Goal: Information Seeking & Learning: Learn about a topic

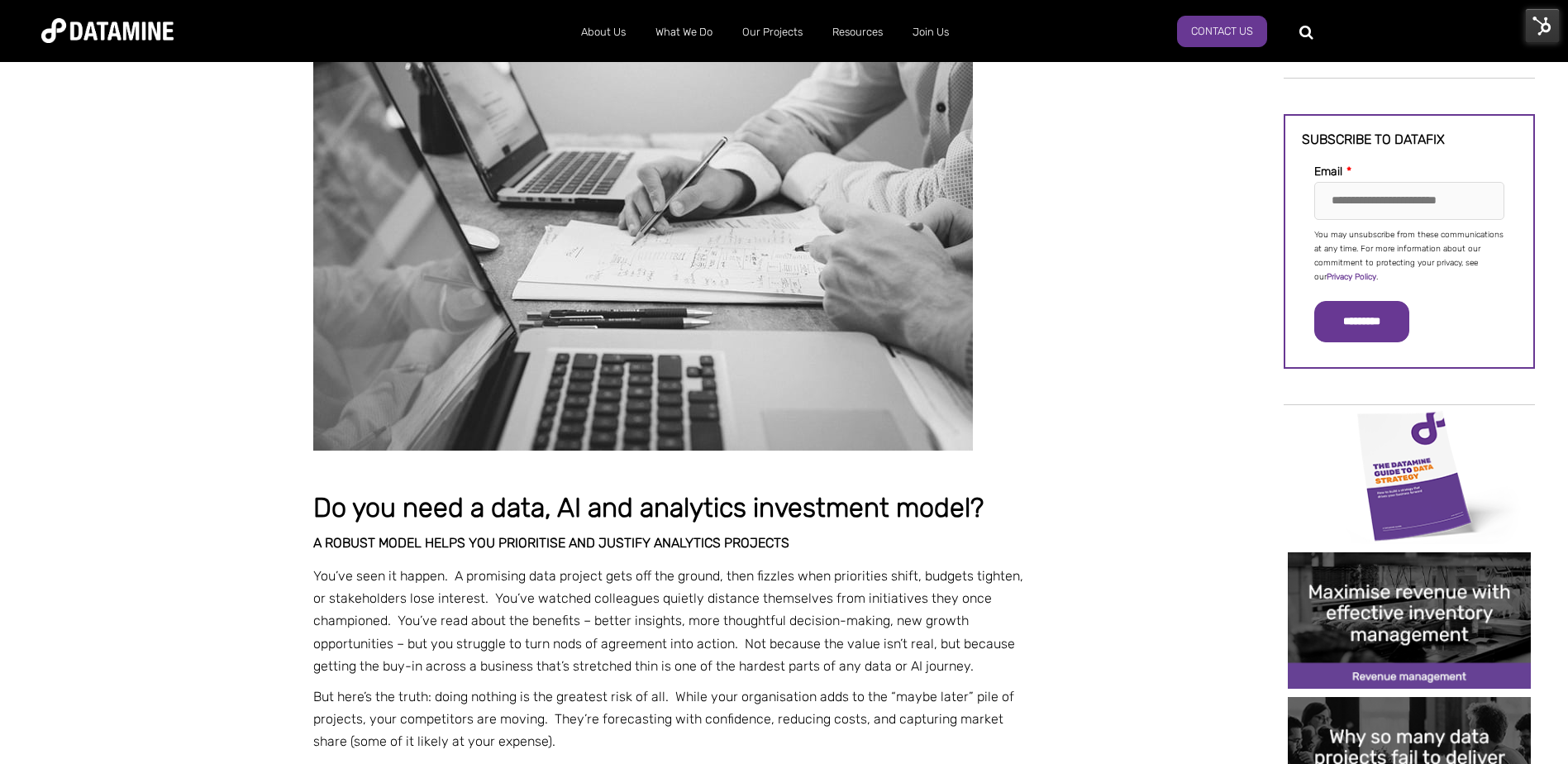
scroll to position [83, 0]
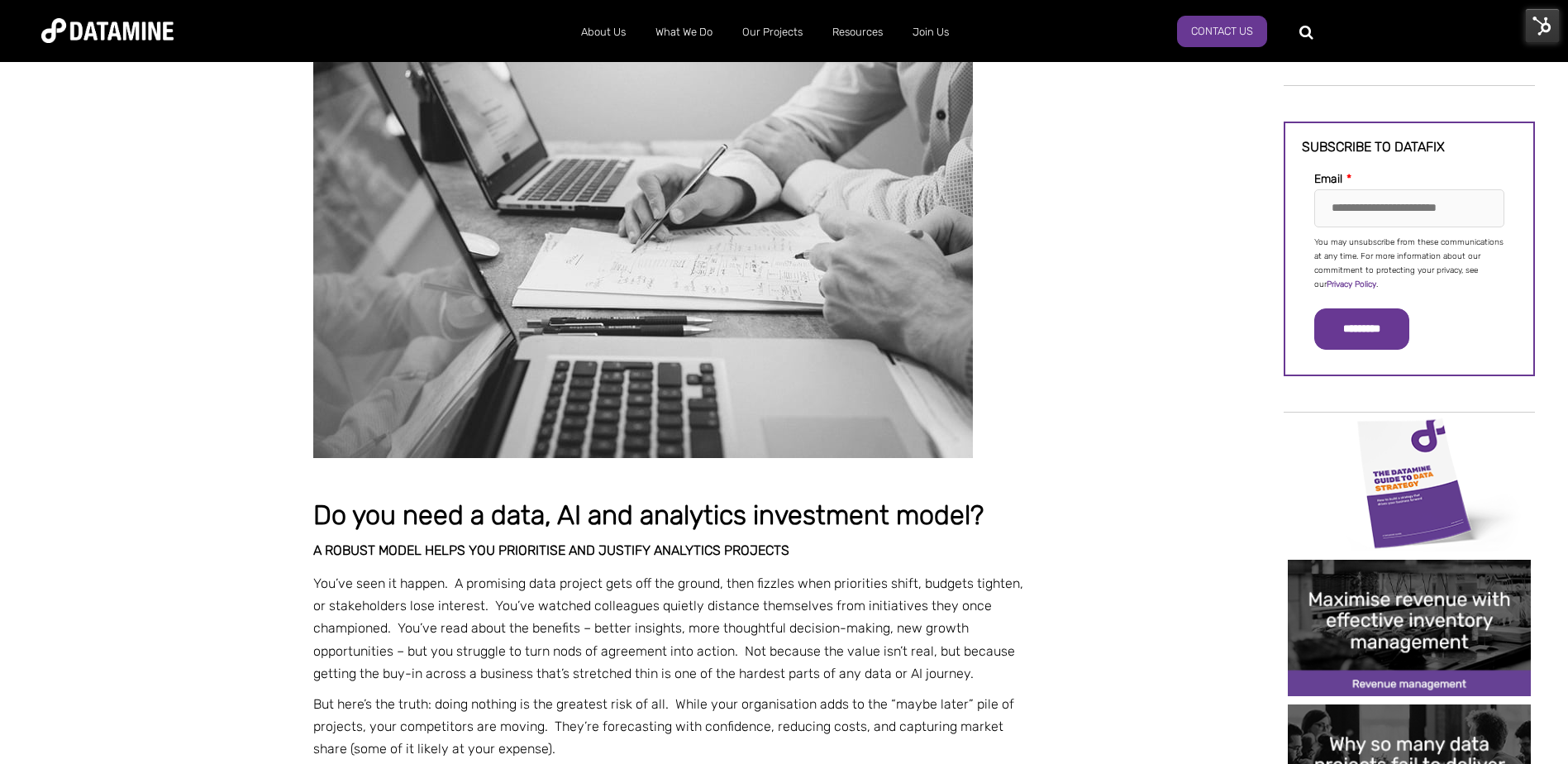
click at [487, 630] on p "You’ve seen it happen. A promising data project gets off the ground, then fizzl…" at bounding box center [673, 628] width 721 height 112
click at [490, 634] on p "You’ve seen it happen. A promising data project gets off the ground, then fizzl…" at bounding box center [673, 628] width 721 height 112
drag, startPoint x: 490, startPoint y: 634, endPoint x: 540, endPoint y: 671, distance: 62.2
click at [563, 671] on p "You’ve seen it happen. A promising data project gets off the ground, then fizzl…" at bounding box center [673, 628] width 721 height 112
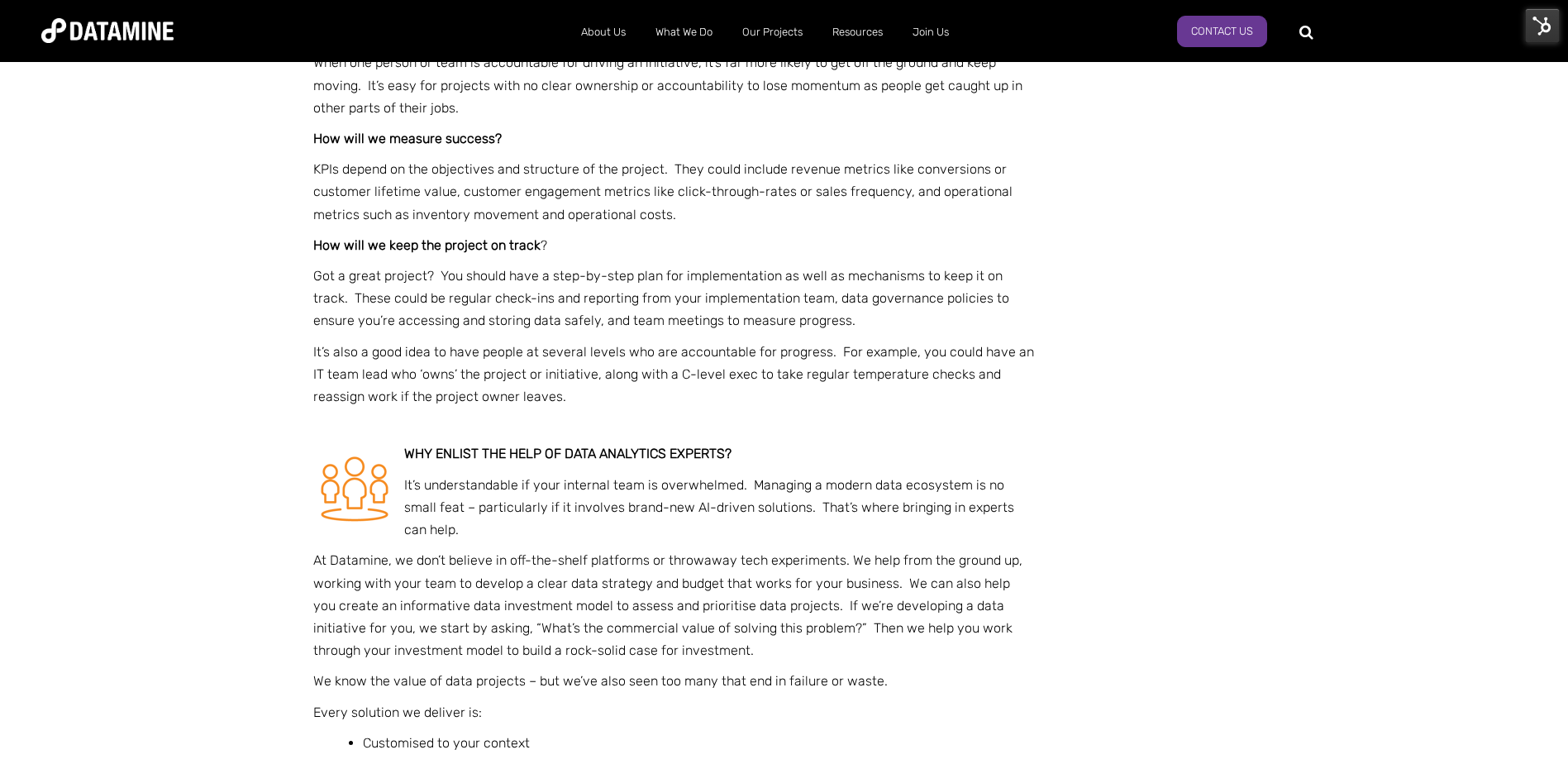
scroll to position [3059, 0]
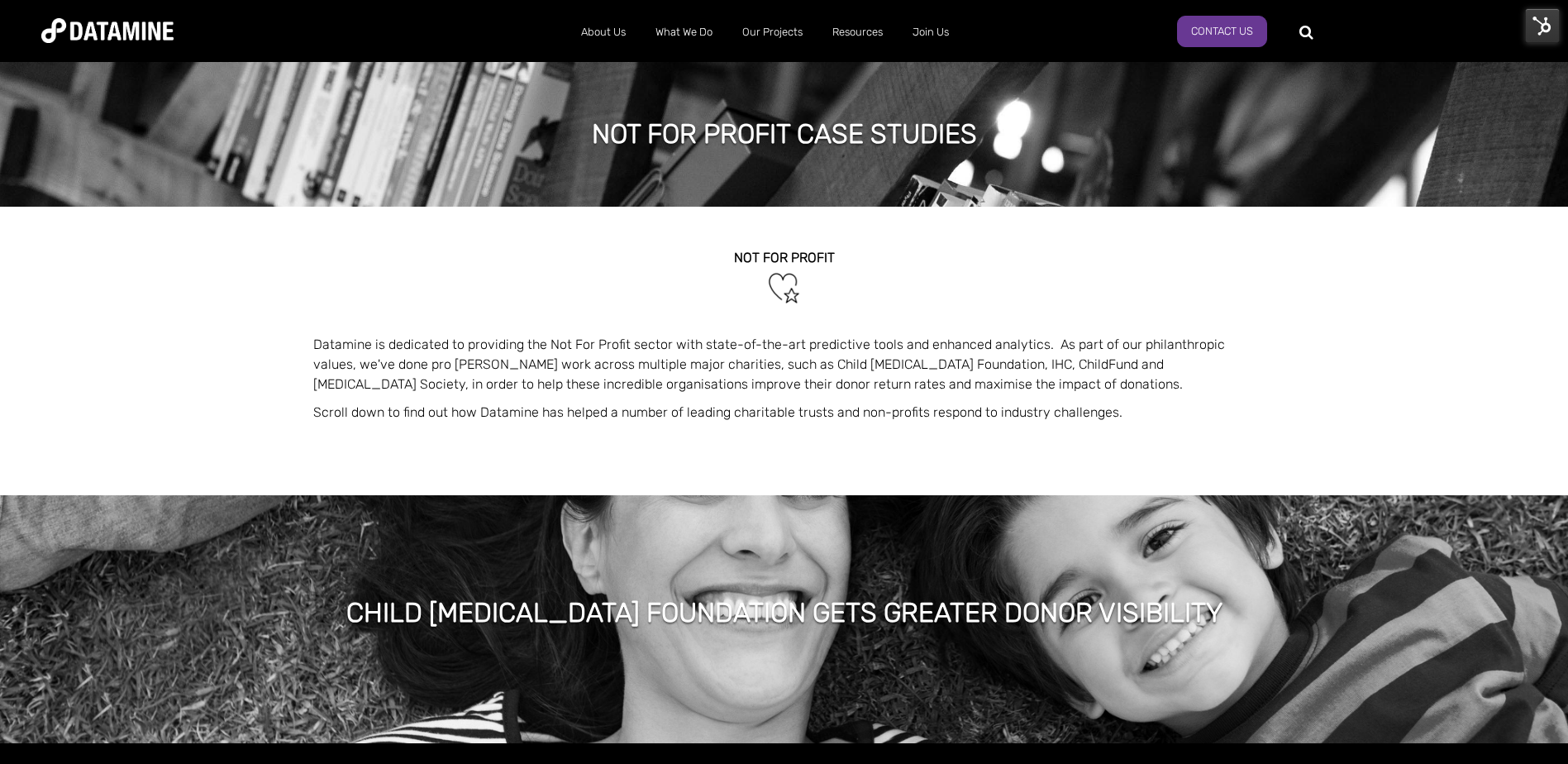
scroll to position [2589, 0]
